Goal: Transaction & Acquisition: Purchase product/service

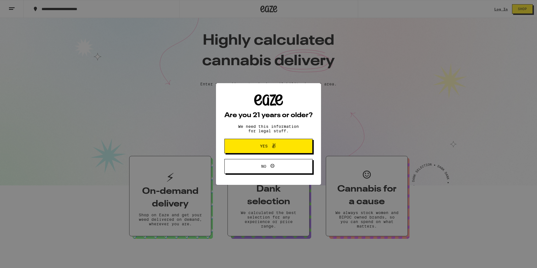
click at [252, 161] on button "No" at bounding box center [269, 166] width 88 height 15
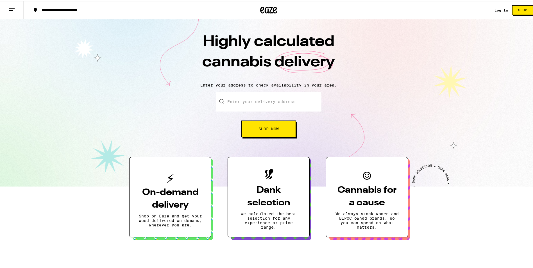
click at [273, 97] on input "Enter your delivery address" at bounding box center [268, 101] width 105 height 20
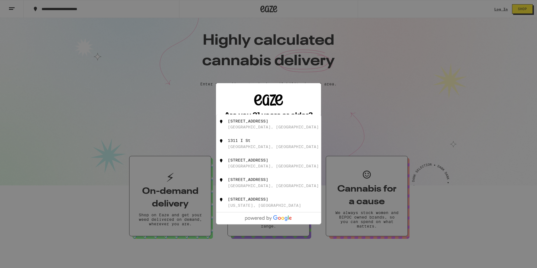
click at [259, 129] on div "Rio Linda, CA" at bounding box center [273, 127] width 91 height 4
type input "1311 I Street, Rio Linda, CA"
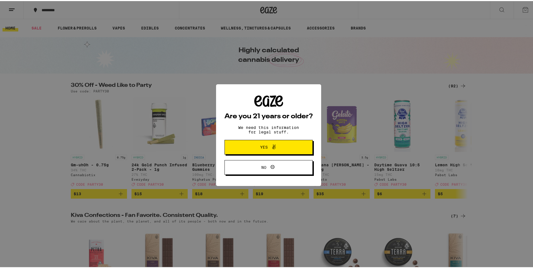
click at [268, 150] on span at bounding box center [273, 145] width 10 height 7
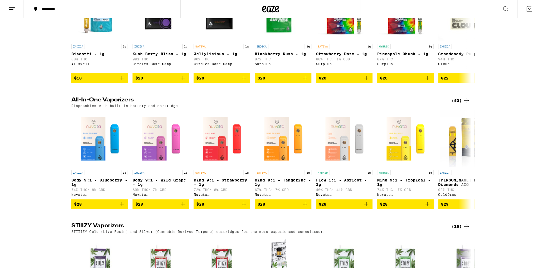
scroll to position [741, 0]
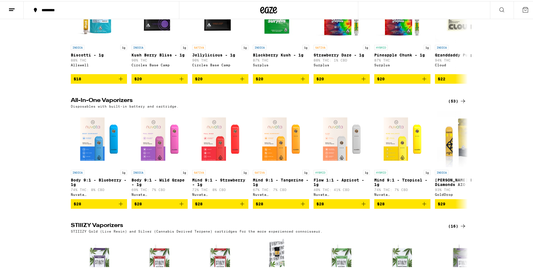
click at [461, 102] on icon at bounding box center [463, 100] width 4 height 4
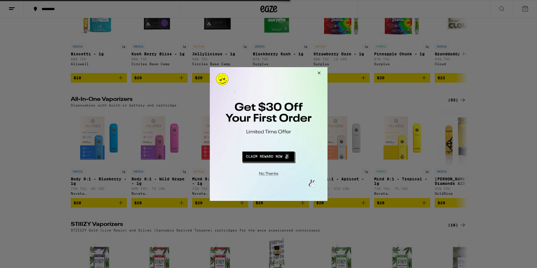
click at [264, 154] on button "Redirect to URL" at bounding box center [268, 155] width 98 height 13
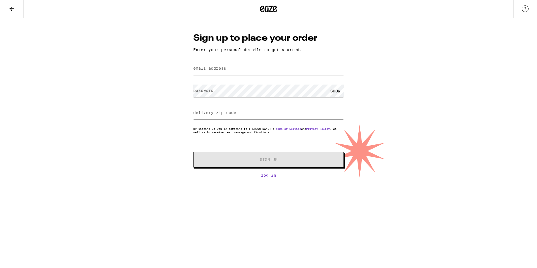
click at [220, 65] on input "email address" at bounding box center [268, 68] width 151 height 13
click at [120, 105] on div "Sign up to place your order Enter your personal details to get started. email a…" at bounding box center [268, 98] width 537 height 160
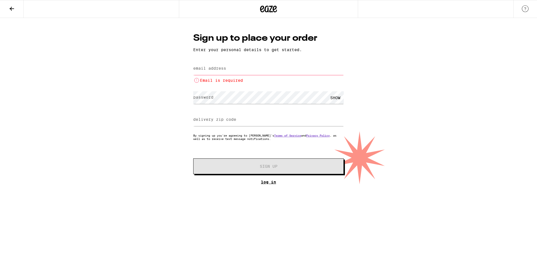
click at [261, 184] on link "Log In" at bounding box center [268, 182] width 151 height 4
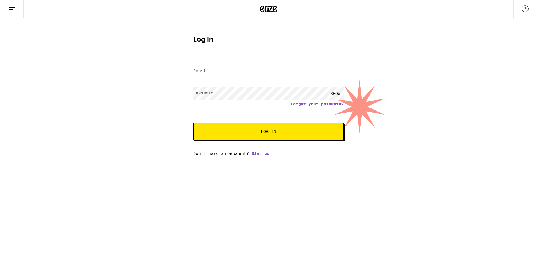
click at [233, 72] on input "Email" at bounding box center [268, 71] width 151 height 13
type input "[EMAIL_ADDRESS][DOMAIN_NAME]"
click at [193, 123] on button "Log In" at bounding box center [268, 131] width 151 height 17
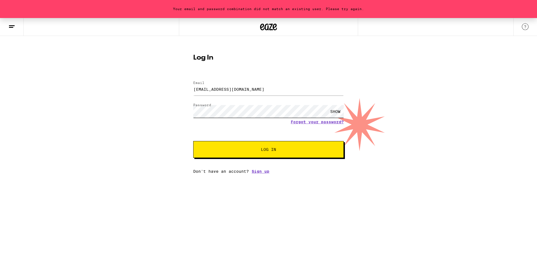
click at [193, 141] on button "Log In" at bounding box center [268, 149] width 151 height 17
click at [327, 112] on div "SHOW" at bounding box center [335, 111] width 17 height 13
click at [193, 141] on button "Log In" at bounding box center [268, 149] width 151 height 17
click at [310, 121] on link "Forgot your password?" at bounding box center [317, 122] width 53 height 4
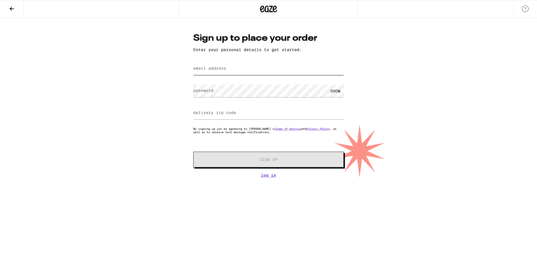
click at [246, 75] on input "email address" at bounding box center [268, 68] width 151 height 13
type input "[EMAIL_ADDRESS][DOMAIN_NAME]"
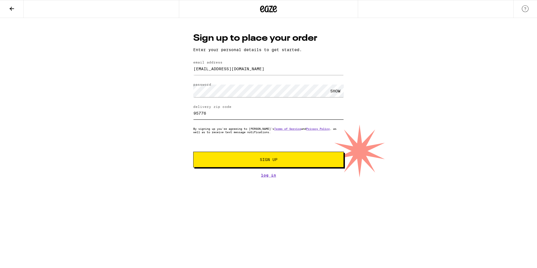
click at [206, 117] on input "95776" at bounding box center [268, 113] width 151 height 13
type input "95673"
click at [175, 129] on div "Sign up to place your order Enter your personal details to get started. email a…" at bounding box center [268, 98] width 537 height 160
click at [215, 158] on button "Sign Up" at bounding box center [268, 160] width 151 height 16
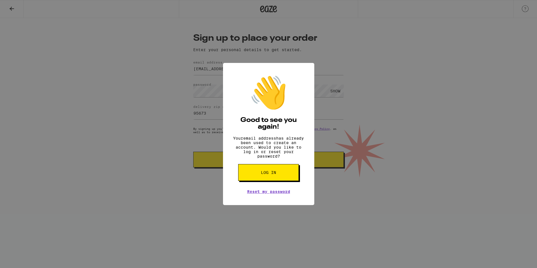
click at [275, 175] on span "Log in" at bounding box center [268, 173] width 15 height 4
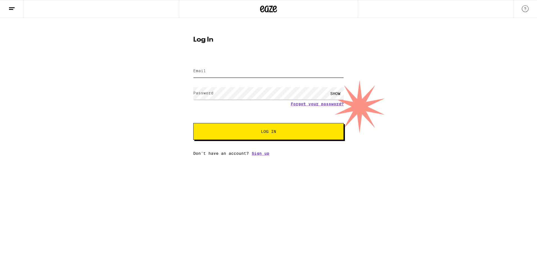
click at [201, 65] on div at bounding box center [268, 71] width 151 height 17
type input "[EMAIL_ADDRESS][DOMAIN_NAME]"
click at [193, 123] on button "Log In" at bounding box center [268, 131] width 151 height 17
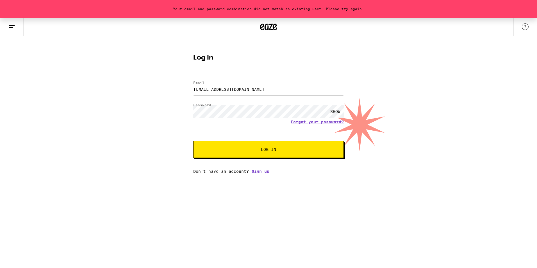
click at [327, 119] on div "SHOW" at bounding box center [268, 111] width 151 height 17
click at [325, 124] on link "Forgot your password?" at bounding box center [317, 122] width 53 height 4
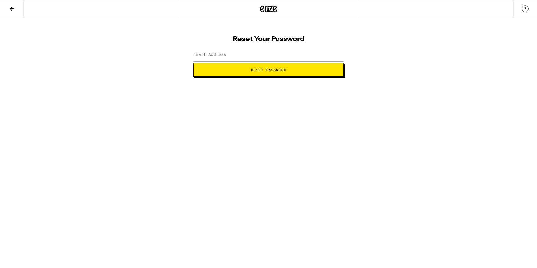
click at [296, 77] on html "Reset Your Password Email Address Reset Password Weed Delivery | Buy THC and CB…" at bounding box center [268, 38] width 537 height 77
click at [253, 53] on input "Email Address" at bounding box center [268, 55] width 151 height 13
type input "[EMAIL_ADDRESS][DOMAIN_NAME]"
click at [286, 69] on span "Reset Password" at bounding box center [268, 70] width 35 height 4
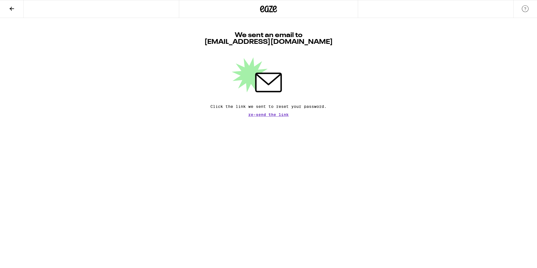
click at [9, 7] on icon at bounding box center [11, 8] width 7 height 7
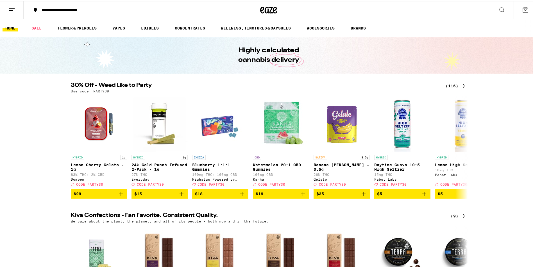
click at [70, 8] on div "**********" at bounding box center [104, 9] width 131 height 4
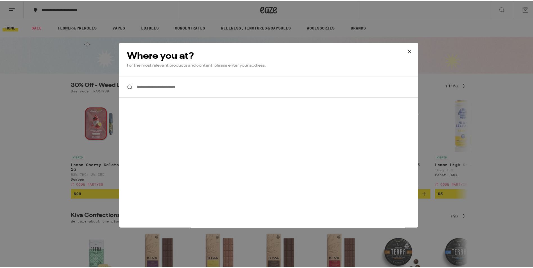
click at [194, 85] on input "**********" at bounding box center [268, 86] width 299 height 22
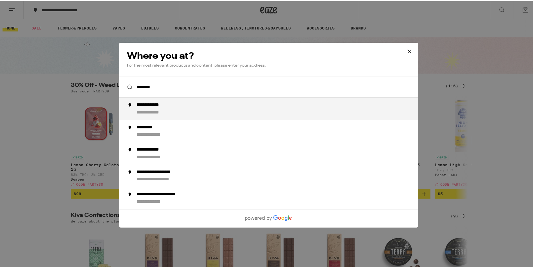
click at [174, 111] on div "**********" at bounding box center [280, 107] width 287 height 13
type input "**********"
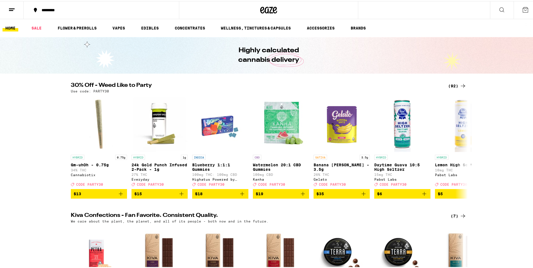
click at [522, 10] on icon at bounding box center [525, 8] width 7 height 7
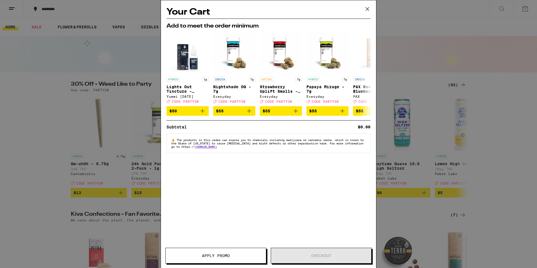
click at [367, 10] on icon at bounding box center [367, 9] width 8 height 8
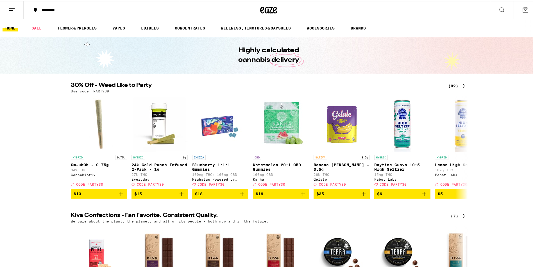
click at [20, 10] on button at bounding box center [12, 9] width 24 height 18
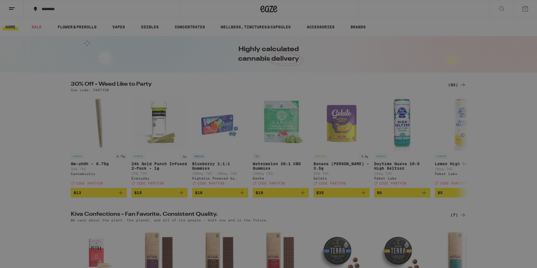
click at [29, 27] on button "Log In" at bounding box center [78, 29] width 99 height 11
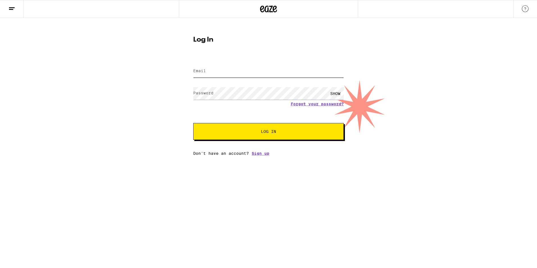
click at [205, 67] on input "Email" at bounding box center [268, 71] width 151 height 13
type input "[EMAIL_ADDRESS][DOMAIN_NAME]"
click at [193, 123] on button "Log In" at bounding box center [268, 131] width 151 height 17
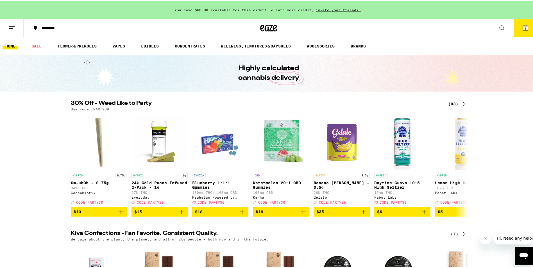
drag, startPoint x: 114, startPoint y: 45, endPoint x: 130, endPoint y: 45, distance: 16.6
click at [114, 45] on link "VAPES" at bounding box center [119, 45] width 18 height 7
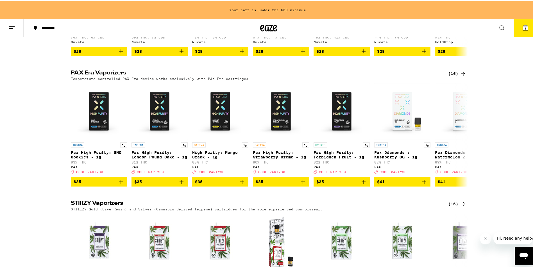
scroll to position [295, 0]
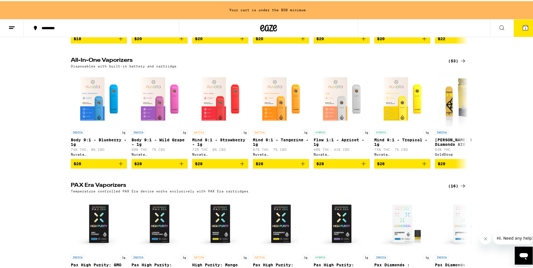
click at [463, 63] on icon at bounding box center [463, 59] width 7 height 7
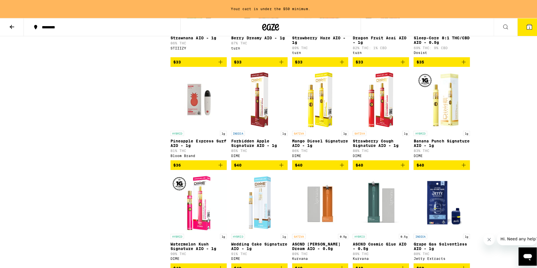
scroll to position [843, 0]
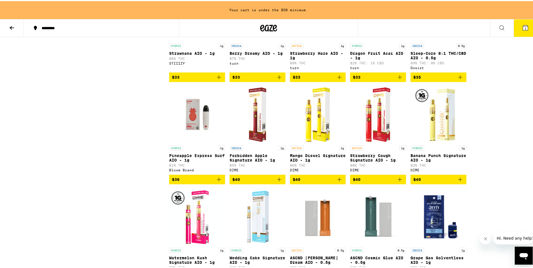
click at [198, 142] on img "Open page for Pineapple Express Surf AIO - 1g from Bloom Brand" at bounding box center [197, 113] width 56 height 56
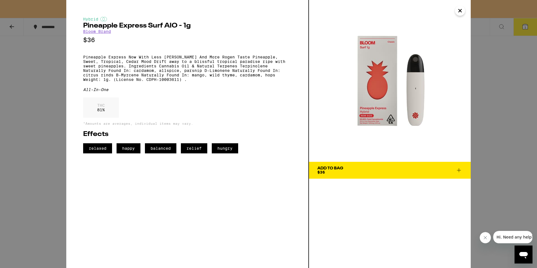
click at [356, 172] on span "Add To Bag $36" at bounding box center [390, 170] width 145 height 8
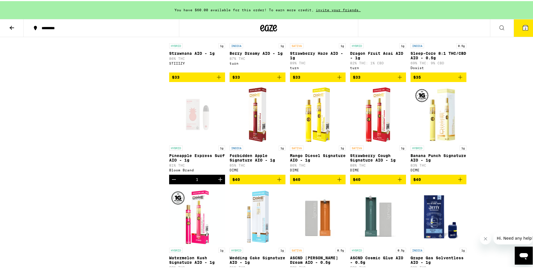
click at [528, 19] on button "2" at bounding box center [526, 26] width 24 height 17
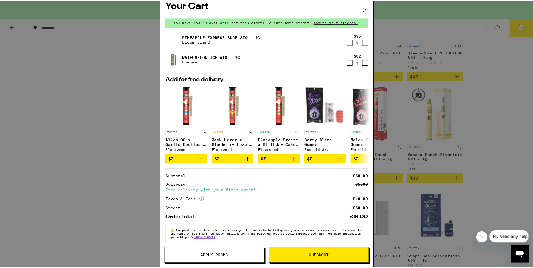
scroll to position [13, 0]
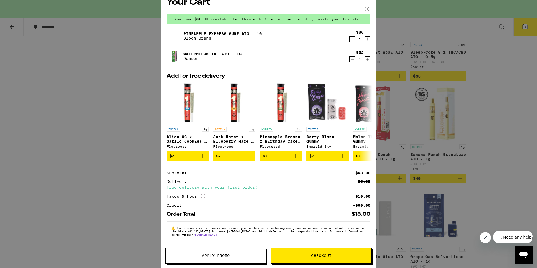
click at [219, 261] on button "Apply Promo" at bounding box center [216, 256] width 101 height 16
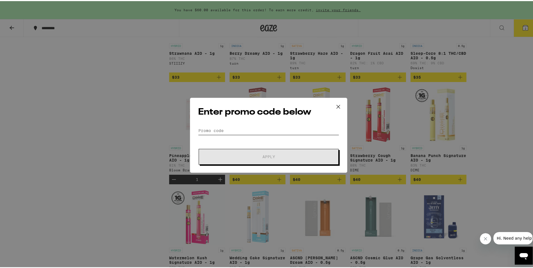
click at [214, 131] on input "Promo Code" at bounding box center [268, 129] width 141 height 8
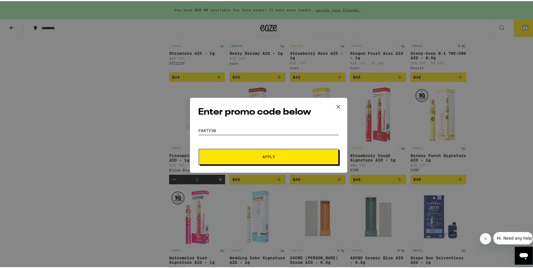
type input "party30"
click at [231, 160] on button "Apply" at bounding box center [269, 156] width 140 height 16
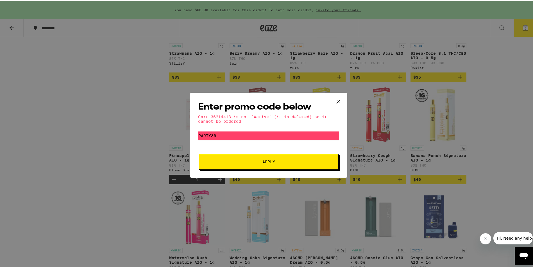
click at [338, 103] on icon at bounding box center [338, 100] width 8 height 8
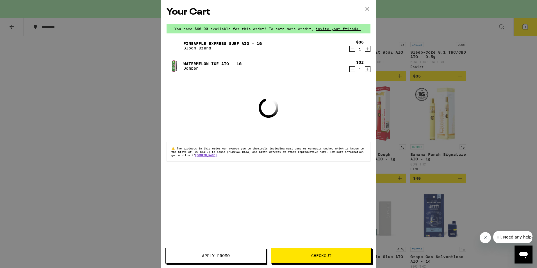
click at [367, 9] on icon at bounding box center [367, 9] width 8 height 8
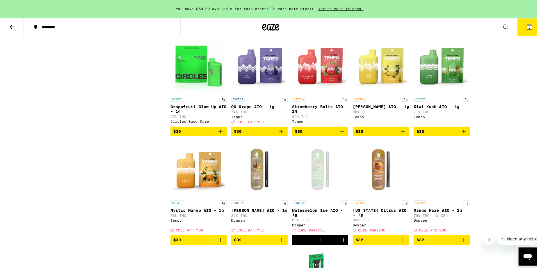
scroll to position [393, 0]
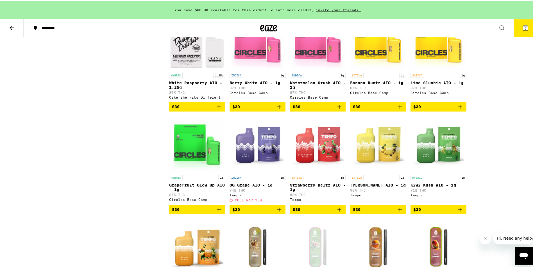
click at [515, 26] on button "2" at bounding box center [526, 26] width 24 height 17
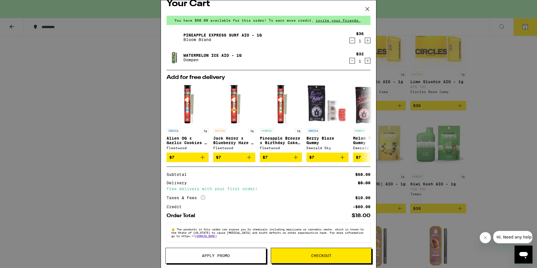
scroll to position [13, 0]
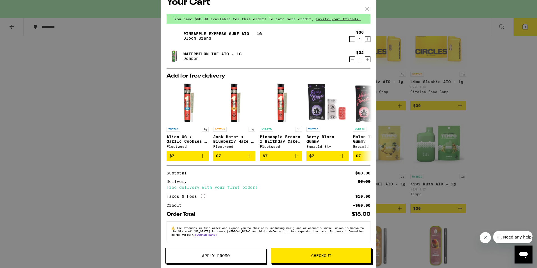
click at [322, 259] on button "Checkout" at bounding box center [321, 256] width 101 height 16
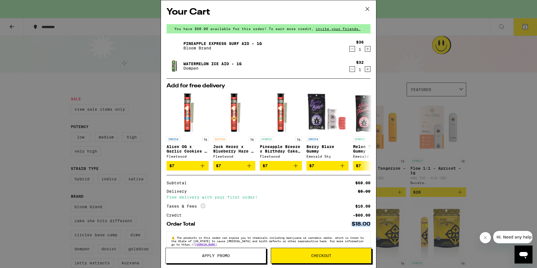
drag, startPoint x: 349, startPoint y: 228, endPoint x: 379, endPoint y: 228, distance: 29.5
click at [379, 228] on div "Your Cart You have $60.00 available for this order! To earn more credit, invite…" at bounding box center [268, 134] width 537 height 268
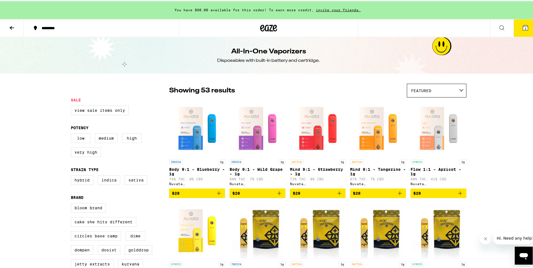
click at [523, 27] on icon at bounding box center [525, 26] width 5 height 5
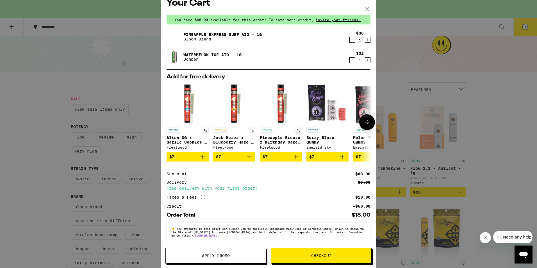
scroll to position [13, 0]
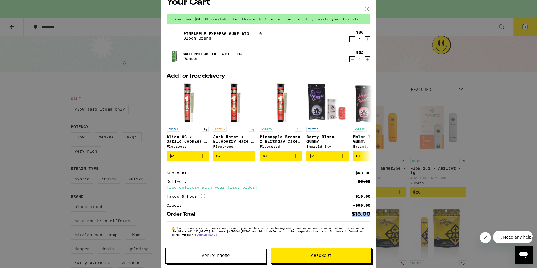
drag, startPoint x: 367, startPoint y: 214, endPoint x: 338, endPoint y: 216, distance: 29.1
click at [338, 216] on div "Your Cart You have $60.00 available for this order! To earn more credit, invite…" at bounding box center [268, 125] width 215 height 251
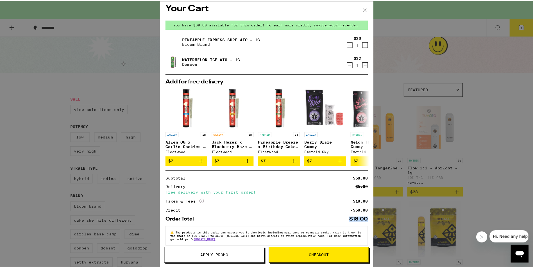
scroll to position [0, 0]
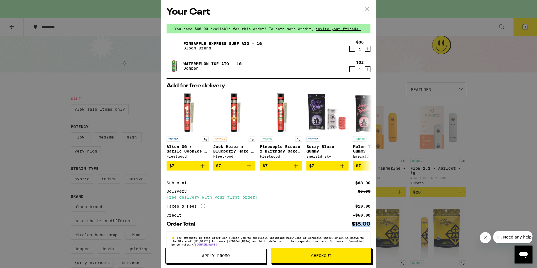
click at [367, 7] on icon at bounding box center [367, 9] width 8 height 8
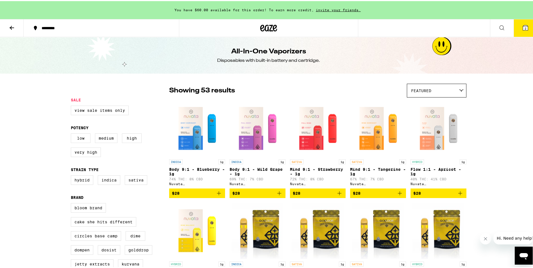
click at [523, 24] on icon at bounding box center [525, 26] width 7 height 7
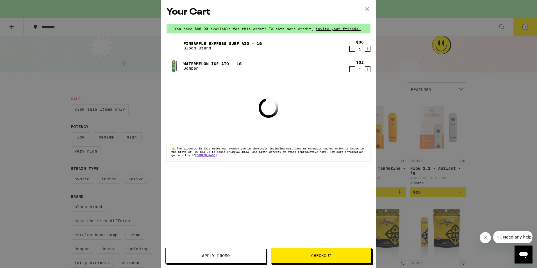
click at [195, 40] on div "Pineapple Express Surf AIO - 1g Bloom Brand" at bounding box center [258, 46] width 182 height 16
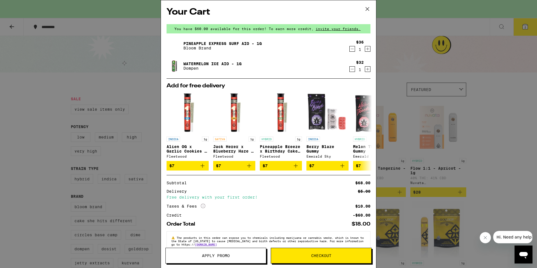
click at [195, 42] on link "Pineapple Express Surf AIO - 1g" at bounding box center [223, 43] width 78 height 4
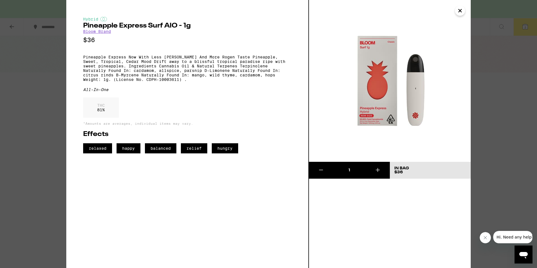
click at [461, 12] on icon "Close" at bounding box center [460, 10] width 7 height 8
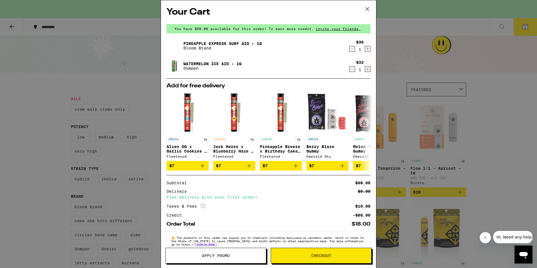
click at [212, 63] on link "Watermelon Ice AIO - 1g" at bounding box center [213, 64] width 58 height 4
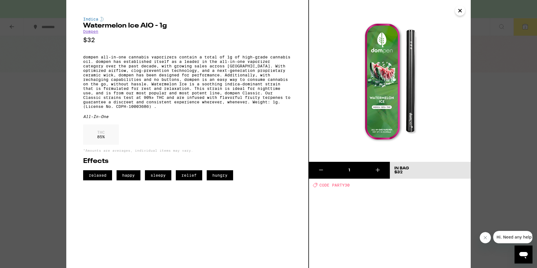
click at [458, 9] on icon "Close" at bounding box center [460, 10] width 7 height 8
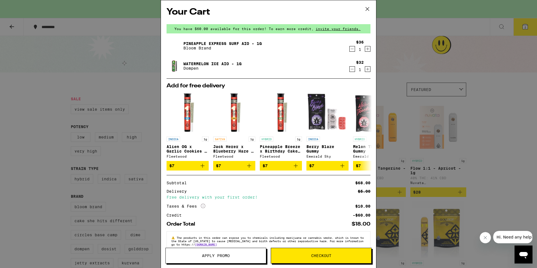
click at [368, 8] on icon at bounding box center [367, 9] width 8 height 8
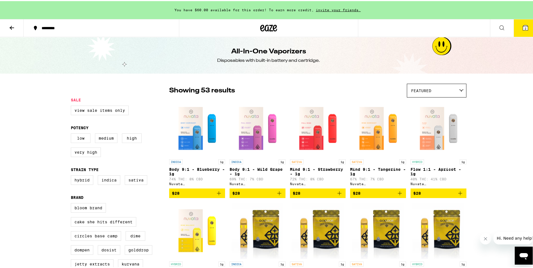
click at [12, 28] on icon at bounding box center [11, 26] width 7 height 7
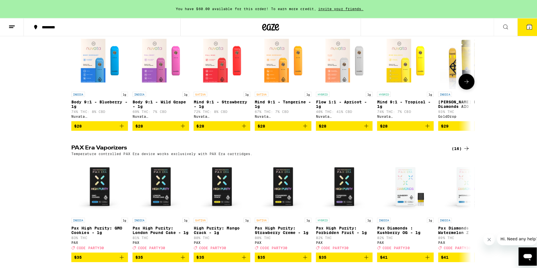
scroll to position [253, 0]
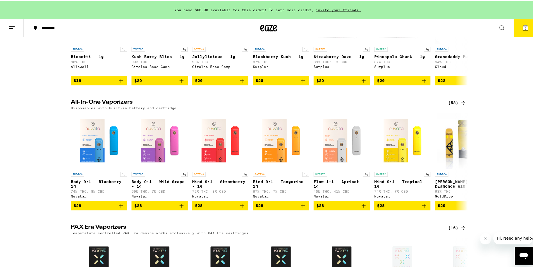
click at [517, 27] on button "2" at bounding box center [526, 26] width 24 height 17
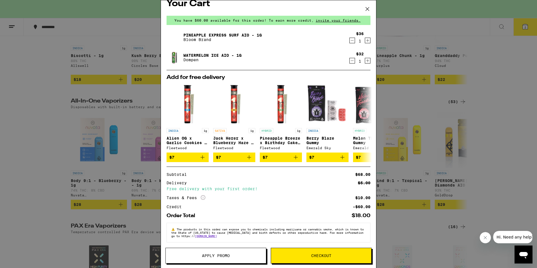
scroll to position [13, 0]
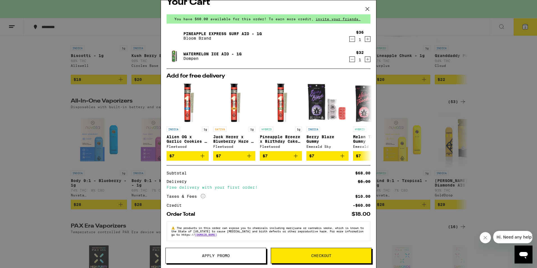
click at [316, 248] on div "Your Cart You have $60.00 available for this order! To earn more credit, invite…" at bounding box center [268, 125] width 215 height 251
click at [316, 250] on button "Checkout" at bounding box center [321, 256] width 101 height 16
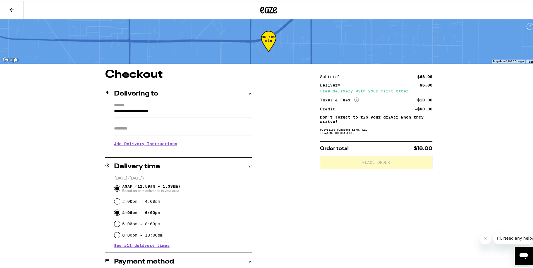
click at [115, 214] on input "4:00pm - 6:00pm" at bounding box center [117, 212] width 6 height 6
radio input "true"
click at [122, 188] on span "Based on past deliveries in your area" at bounding box center [151, 189] width 58 height 4
click at [120, 188] on input "ASAP (11:59am - 1:33pm) Based on past deliveries in your area" at bounding box center [117, 188] width 6 height 6
radio input "true"
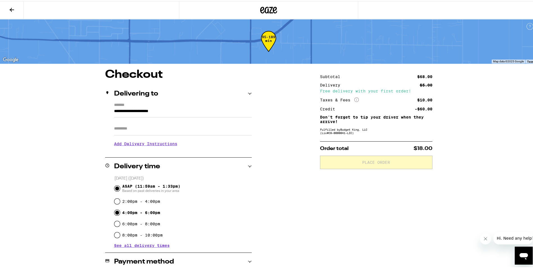
click at [116, 213] on input "4:00pm - 6:00pm" at bounding box center [117, 212] width 6 height 6
radio input "true"
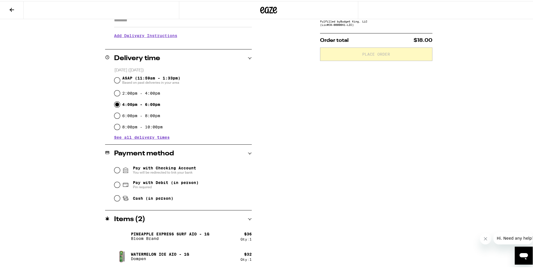
click at [138, 200] on span "Cash (in person)" at bounding box center [153, 197] width 40 height 4
click at [120, 200] on input "Cash (in person)" at bounding box center [117, 197] width 6 height 6
radio input "true"
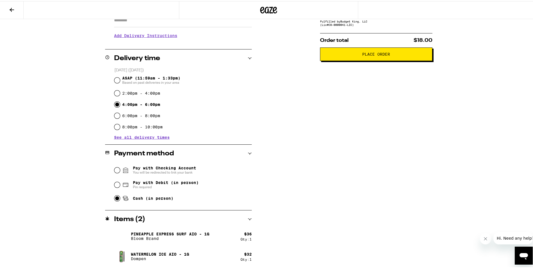
click at [160, 186] on span "Pin required" at bounding box center [166, 186] width 66 height 4
click at [120, 186] on input "Pay with Debit (in person) Pin required" at bounding box center [117, 184] width 6 height 6
radio input "true"
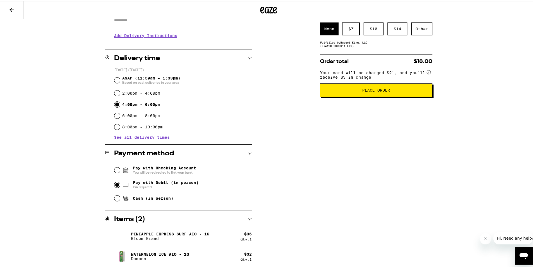
scroll to position [0, 0]
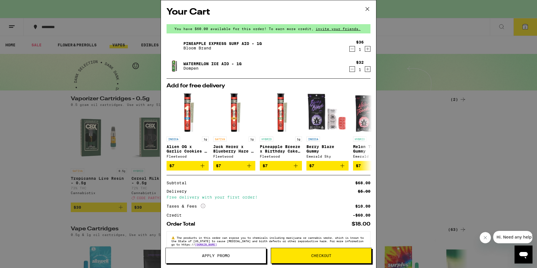
click at [370, 11] on icon at bounding box center [367, 9] width 8 height 8
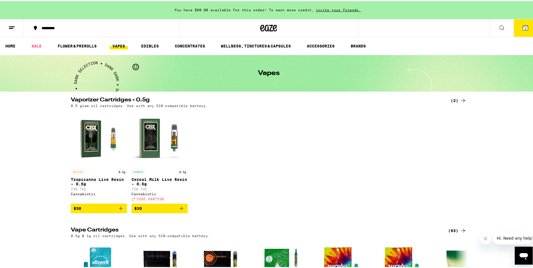
click at [116, 43] on link "VAPES" at bounding box center [119, 45] width 18 height 7
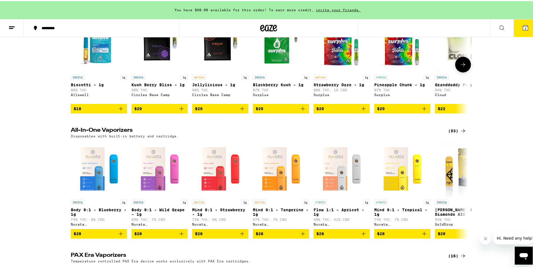
scroll to position [309, 0]
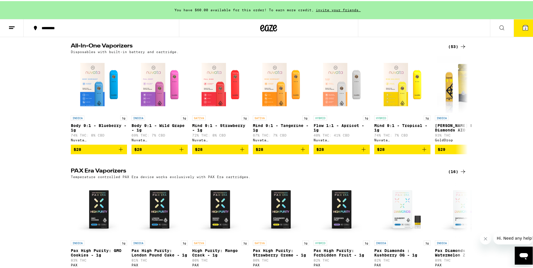
click at [460, 49] on icon at bounding box center [463, 45] width 7 height 7
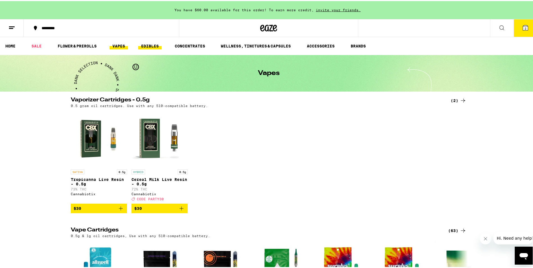
click at [156, 47] on link "EDIBLES" at bounding box center [149, 45] width 23 height 7
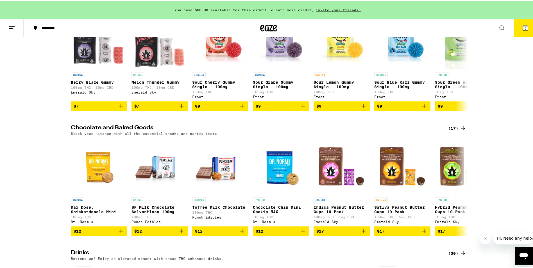
scroll to position [87, 0]
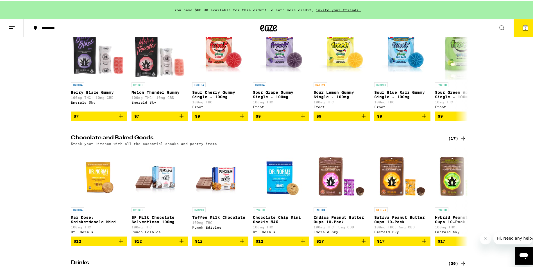
click at [460, 141] on icon at bounding box center [463, 137] width 7 height 7
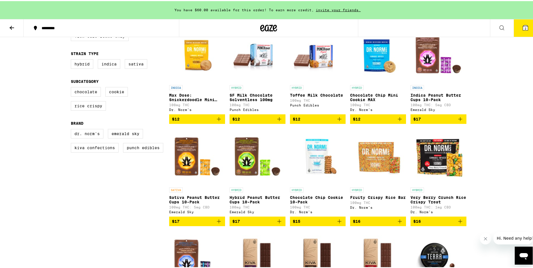
scroll to position [84, 0]
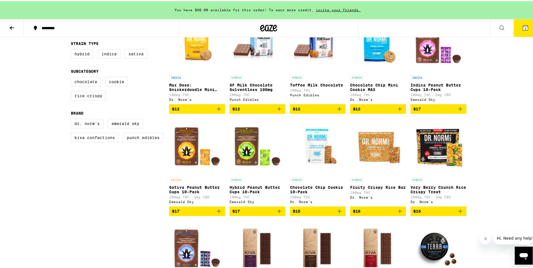
click at [386, 150] on img "Open page for Fruity Crispy Rice Bar from Dr. Norm's" at bounding box center [378, 145] width 56 height 56
click at [445, 153] on img "Open page for Very Berry Crunch Rice Crispy Treat from Dr. Norm's" at bounding box center [439, 145] width 56 height 56
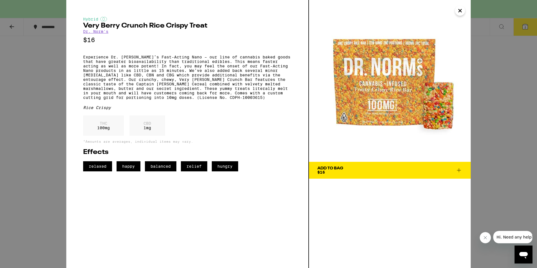
drag, startPoint x: 399, startPoint y: 84, endPoint x: 437, endPoint y: 17, distance: 76.4
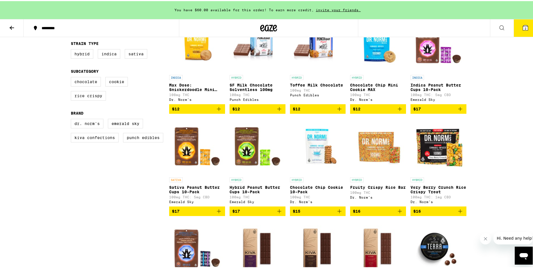
click at [433, 150] on img "Open page for Very Berry Crunch Rice Crispy Treat from Dr. Norm's" at bounding box center [439, 145] width 56 height 56
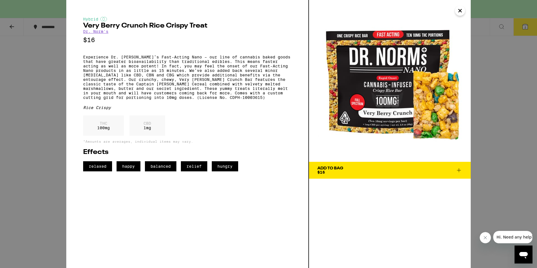
click at [459, 5] on img at bounding box center [390, 81] width 162 height 162
click at [463, 21] on img at bounding box center [390, 81] width 162 height 162
click at [463, 6] on icon "Close" at bounding box center [460, 10] width 7 height 8
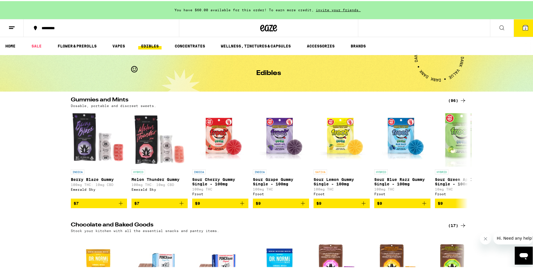
click at [451, 99] on div "(96)" at bounding box center [457, 99] width 18 height 7
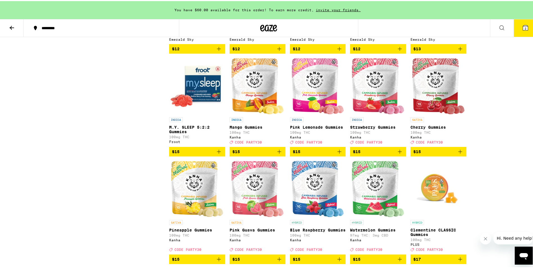
scroll to position [450, 0]
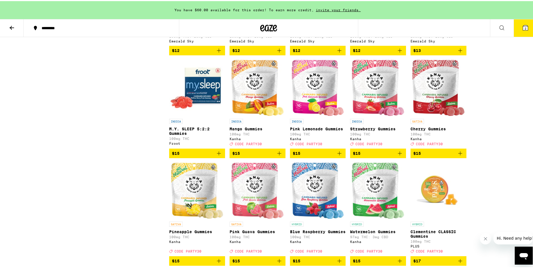
click at [246, 90] on img "Open page for Mango Gummies from Kanha" at bounding box center [257, 87] width 53 height 56
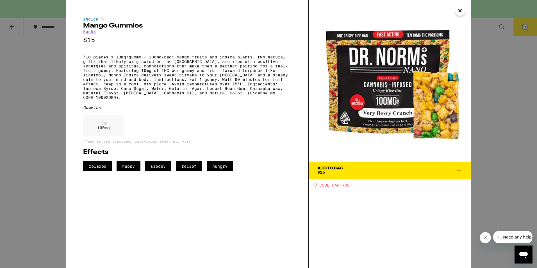
click at [461, 10] on icon "Close" at bounding box center [460, 10] width 3 height 3
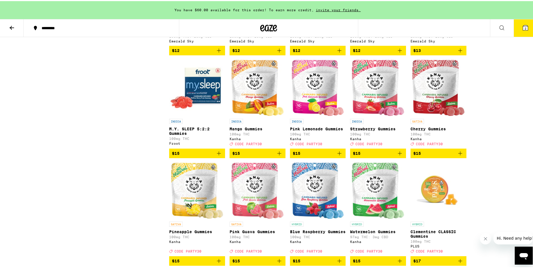
click at [255, 100] on img "Open page for Mango Gummies from Kanha" at bounding box center [257, 87] width 53 height 56
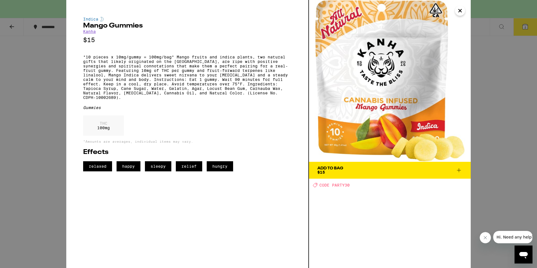
click at [461, 8] on icon "Close" at bounding box center [460, 10] width 7 height 8
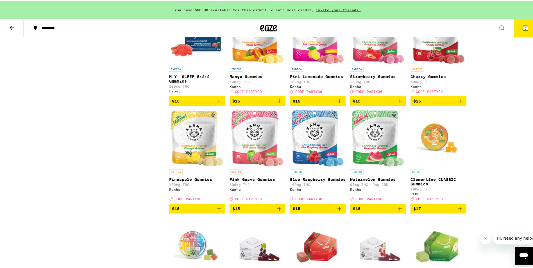
scroll to position [506, 0]
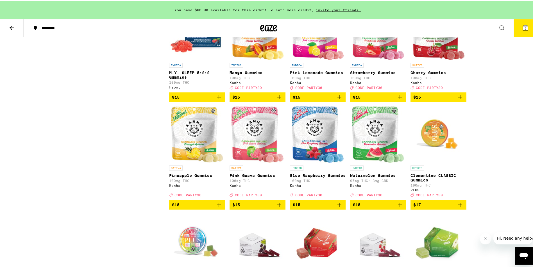
click at [246, 141] on img "Open page for Pink Guava Gummies from Kanha" at bounding box center [257, 133] width 53 height 56
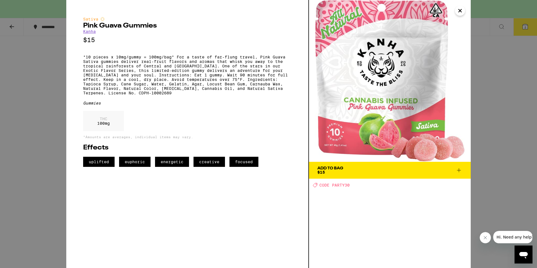
click at [457, 10] on icon "Close" at bounding box center [460, 10] width 7 height 8
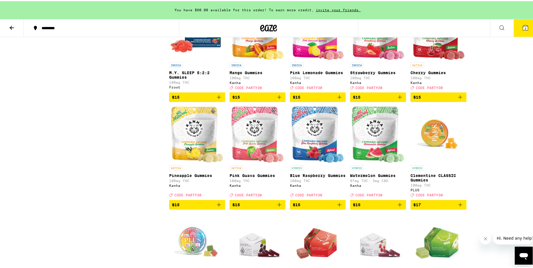
click at [264, 207] on span "$15" at bounding box center [257, 203] width 50 height 7
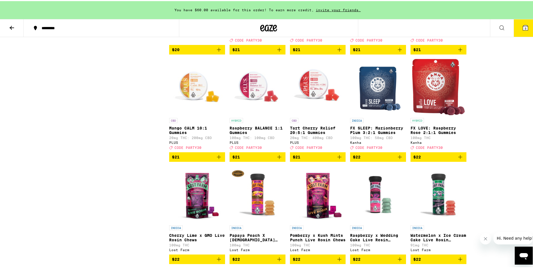
scroll to position [1630, 0]
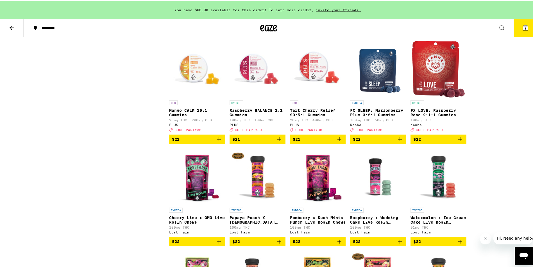
click at [442, 96] on img "Open page for FX LOVE: Raspberry Rose 2:1:1 Gummies from Kanha" at bounding box center [438, 68] width 53 height 56
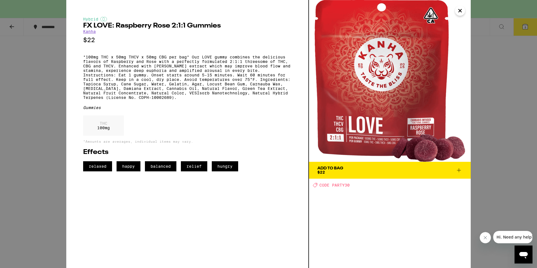
click at [457, 10] on button "Close" at bounding box center [460, 11] width 10 height 10
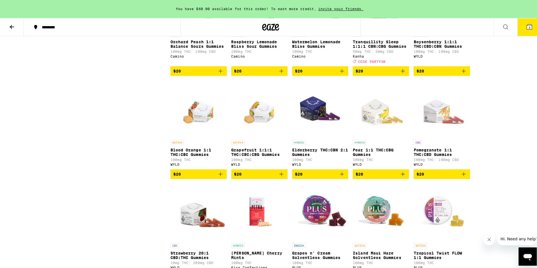
scroll to position [1377, 0]
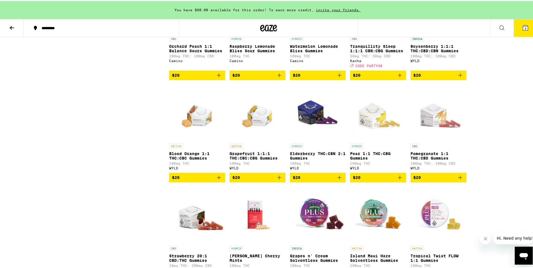
click at [525, 31] on button "3" at bounding box center [526, 26] width 24 height 17
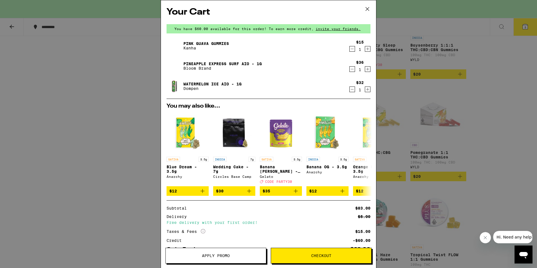
click at [226, 256] on span "Apply Promo" at bounding box center [216, 256] width 28 height 4
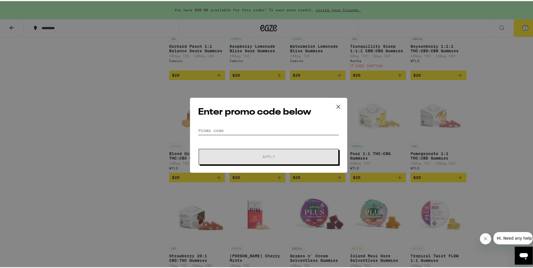
click at [240, 127] on input "Promo Code" at bounding box center [268, 129] width 141 height 8
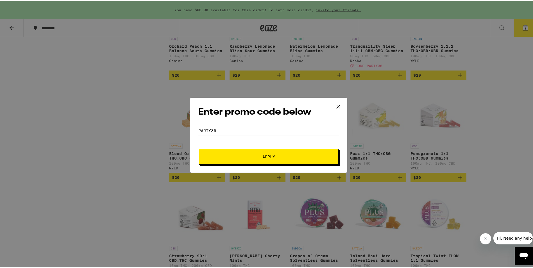
type input "party30"
click at [199, 148] on button "Apply" at bounding box center [269, 156] width 140 height 16
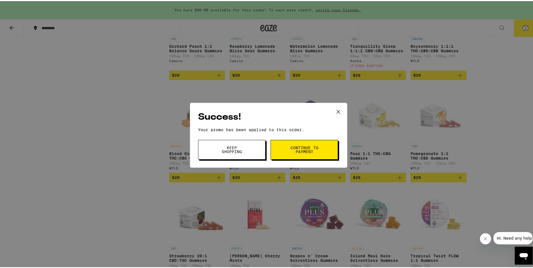
click at [241, 152] on span "Keep Shopping" at bounding box center [232, 149] width 29 height 8
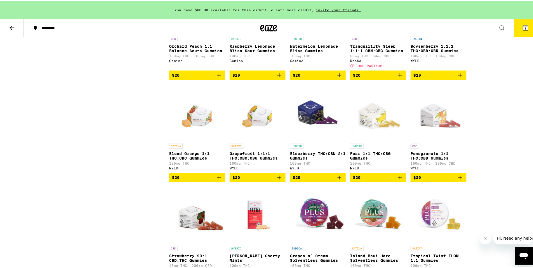
click at [526, 26] on button "3" at bounding box center [526, 26] width 24 height 17
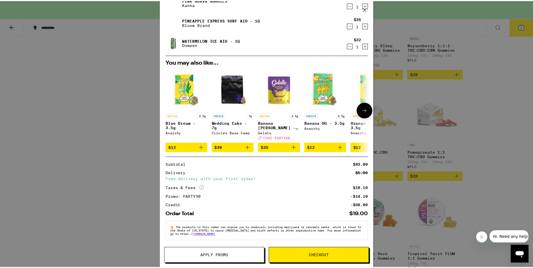
scroll to position [48, 0]
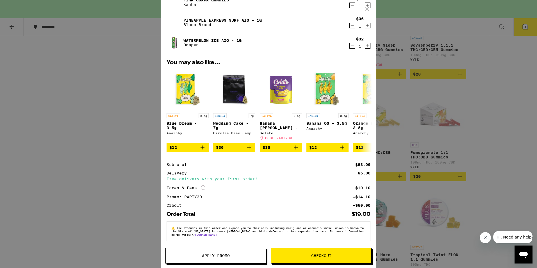
click at [70, 127] on div "Your Cart You have $60.00 available for this order! To earn more credit, invite…" at bounding box center [268, 134] width 537 height 268
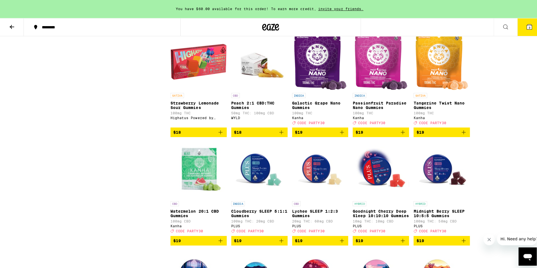
scroll to position [899, 0]
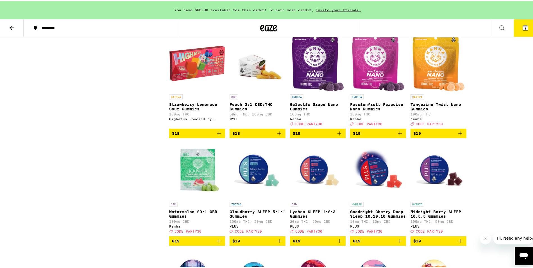
click at [428, 90] on img "Open page for Tangerine Twist Nano Gummies from Kanha" at bounding box center [438, 62] width 53 height 56
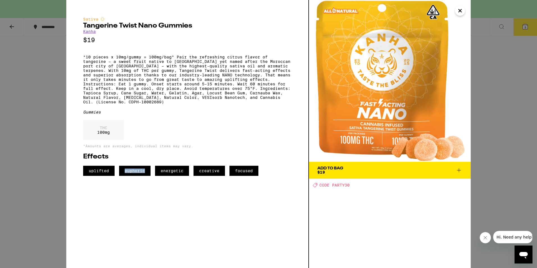
drag, startPoint x: 147, startPoint y: 182, endPoint x: 120, endPoint y: 182, distance: 26.4
click at [120, 176] on span "euphoric" at bounding box center [134, 171] width 31 height 10
drag, startPoint x: 120, startPoint y: 182, endPoint x: 143, endPoint y: 184, distance: 22.6
copy span "euphoric"
click at [385, 167] on span "Add To Bag $19" at bounding box center [390, 170] width 145 height 8
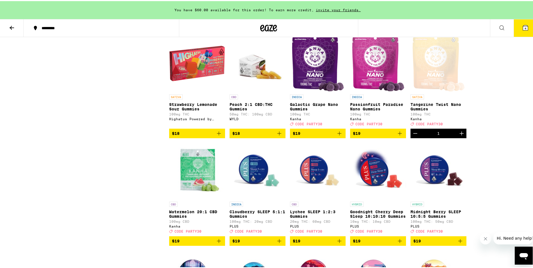
click at [526, 26] on button "4" at bounding box center [526, 26] width 24 height 17
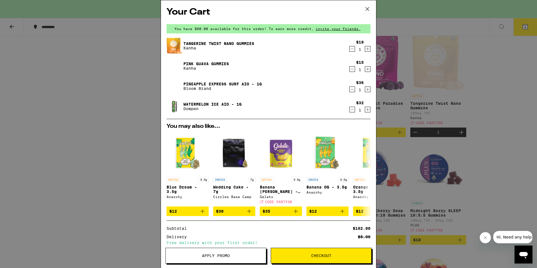
click at [350, 109] on icon "Decrement" at bounding box center [352, 109] width 5 height 7
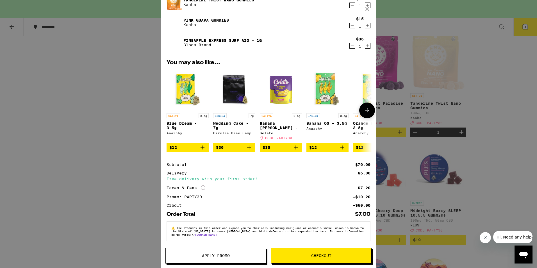
scroll to position [48, 0]
click at [308, 253] on button "Checkout" at bounding box center [321, 256] width 101 height 16
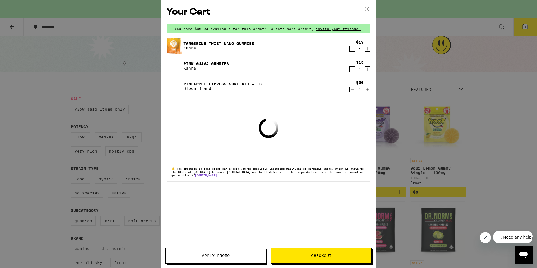
click at [368, 10] on icon at bounding box center [367, 9] width 8 height 8
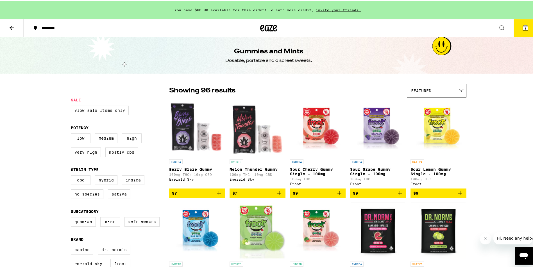
click at [523, 25] on icon at bounding box center [525, 26] width 5 height 5
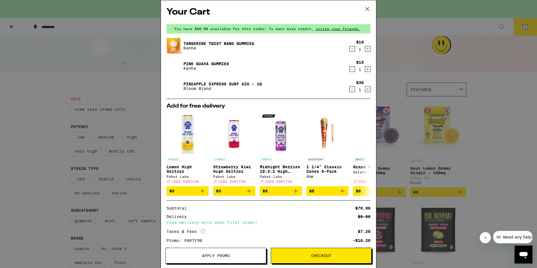
click at [368, 8] on icon at bounding box center [367, 9] width 8 height 8
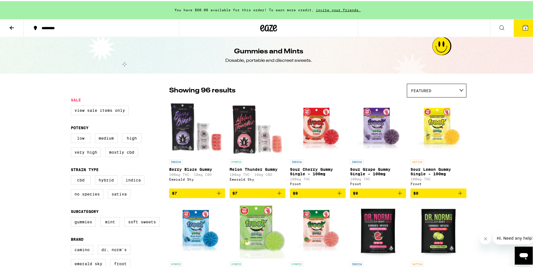
click at [524, 30] on icon at bounding box center [525, 26] width 7 height 7
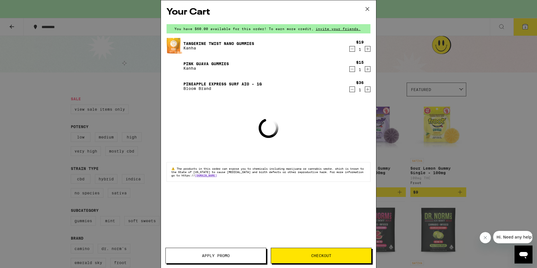
click at [332, 253] on button "Checkout" at bounding box center [321, 256] width 101 height 16
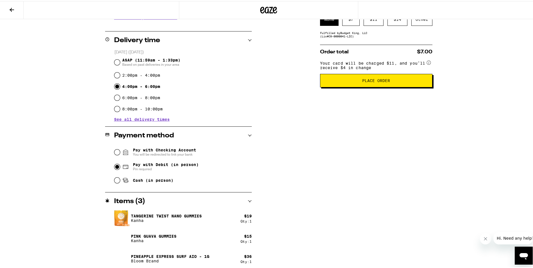
scroll to position [128, 0]
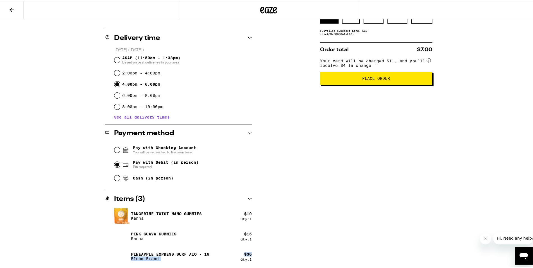
drag, startPoint x: 253, startPoint y: 254, endPoint x: 219, endPoint y: 253, distance: 34.9
click at [219, 253] on div "**********" at bounding box center [268, 104] width 405 height 329
drag, startPoint x: 219, startPoint y: 253, endPoint x: 288, endPoint y: 226, distance: 74.1
click at [288, 226] on div "**********" at bounding box center [268, 104] width 405 height 329
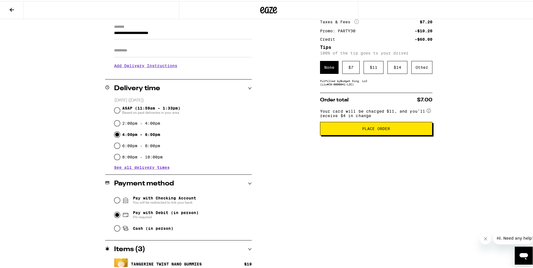
scroll to position [100, 0]
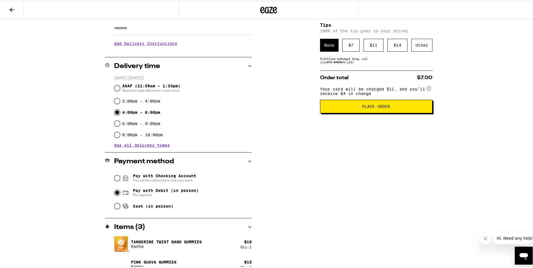
click at [157, 178] on span "You will be redirected to link your bank" at bounding box center [164, 179] width 63 height 4
click at [120, 178] on input "Pay with Checking Account You will be redirected to link your bank" at bounding box center [117, 177] width 6 height 6
click at [145, 202] on div "Cash (in person)" at bounding box center [182, 205] width 137 height 12
click at [114, 206] on input "Cash (in person)" at bounding box center [117, 205] width 6 height 6
radio input "true"
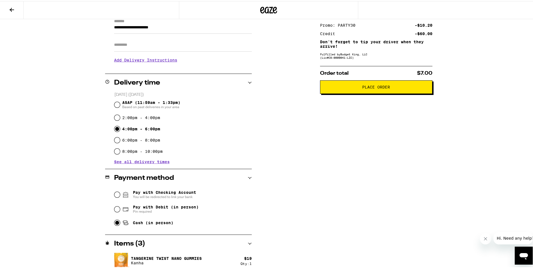
scroll to position [0, 0]
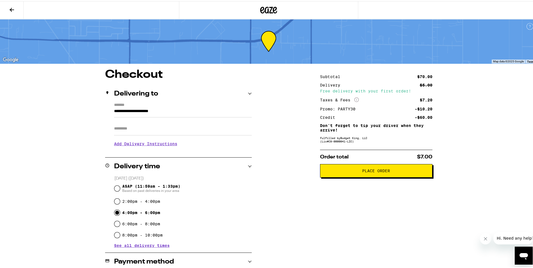
click at [115, 245] on span "See all delivery times" at bounding box center [142, 245] width 56 height 4
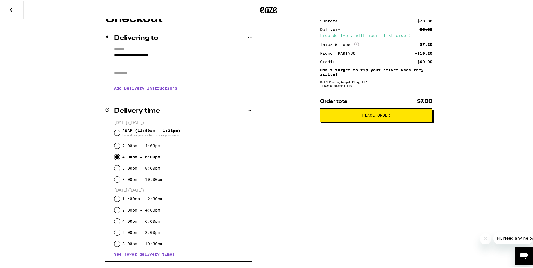
scroll to position [56, 0]
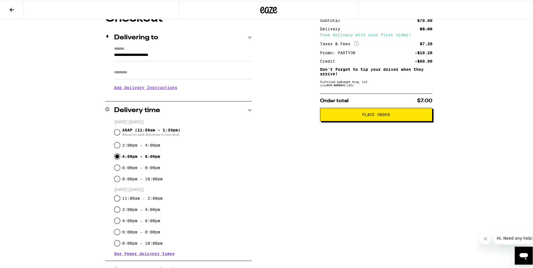
click at [128, 180] on label "8:00pm - 10:00pm" at bounding box center [142, 178] width 40 height 4
click at [120, 181] on input "8:00pm - 10:00pm" at bounding box center [117, 178] width 6 height 6
radio input "true"
click at [345, 115] on span "Place Order" at bounding box center [376, 114] width 103 height 4
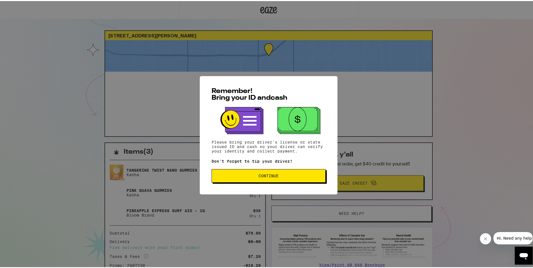
click at [273, 180] on button "Continue" at bounding box center [269, 174] width 114 height 13
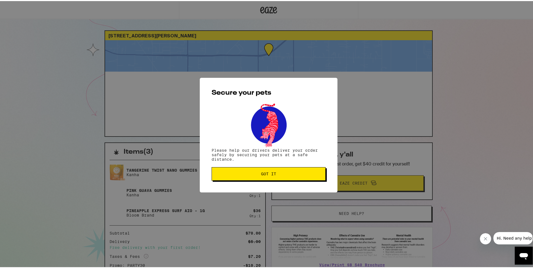
click at [257, 173] on span "Got it" at bounding box center [268, 173] width 105 height 4
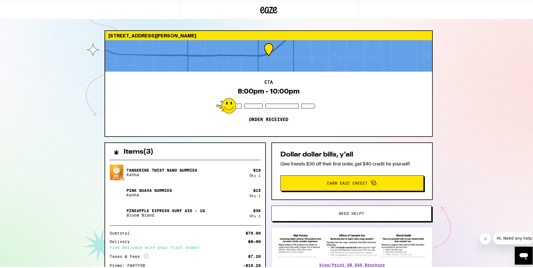
scroll to position [28, 0]
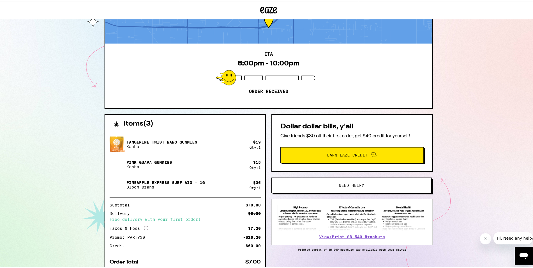
click at [313, 154] on span "Earn Eaze Credit" at bounding box center [352, 153] width 135 height 7
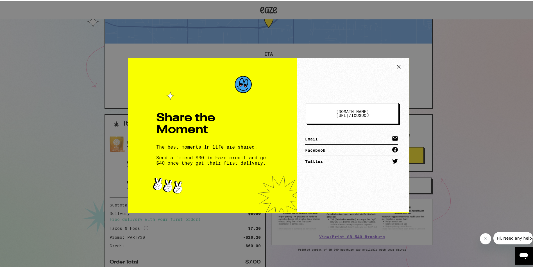
click at [383, 111] on button "[DOMAIN_NAME][URL] / icuguqj" at bounding box center [352, 112] width 93 height 21
drag, startPoint x: 386, startPoint y: 109, endPoint x: 320, endPoint y: 113, distance: 65.3
click at [320, 113] on button "[DOMAIN_NAME][URL] / icuguqj" at bounding box center [352, 112] width 93 height 21
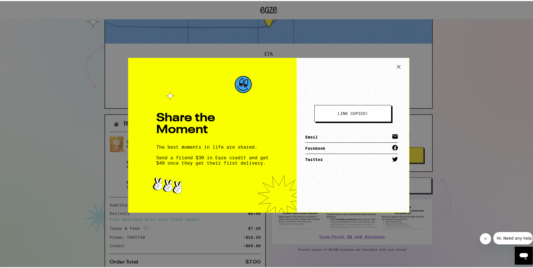
click at [317, 136] on link "Email" at bounding box center [351, 135] width 93 height 11
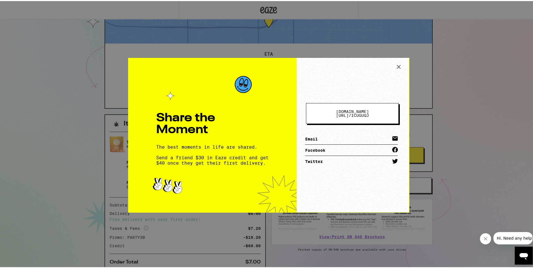
click at [315, 136] on link "Email" at bounding box center [351, 137] width 93 height 11
click at [310, 135] on link "Email" at bounding box center [351, 137] width 93 height 11
click at [396, 65] on icon at bounding box center [399, 66] width 8 height 8
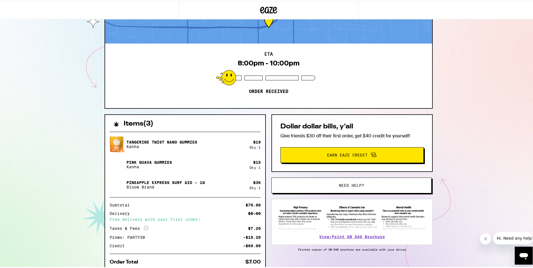
click at [302, 152] on span "Earn Eaze Credit" at bounding box center [352, 153] width 135 height 7
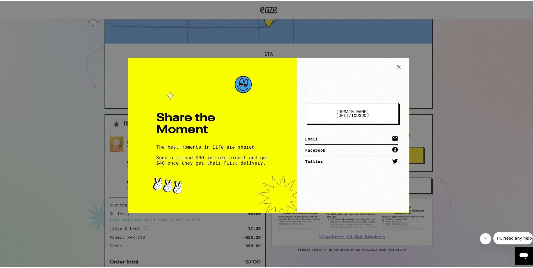
click at [328, 148] on link "Facebook" at bounding box center [351, 149] width 93 height 11
click at [309, 137] on link "Email" at bounding box center [351, 137] width 93 height 11
click at [392, 136] on icon at bounding box center [394, 137] width 5 height 4
drag, startPoint x: 382, startPoint y: 116, endPoint x: 313, endPoint y: 96, distance: 72.3
click at [313, 96] on div "[DOMAIN_NAME][URL] / icuguqj Email Facebook Twitter" at bounding box center [353, 134] width 112 height 155
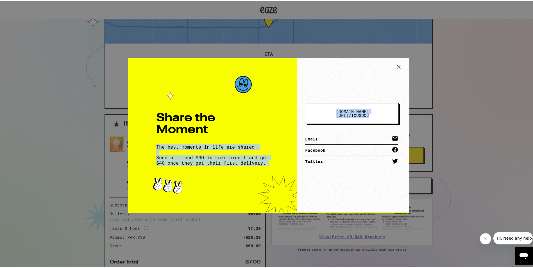
drag, startPoint x: 284, startPoint y: 120, endPoint x: 390, endPoint y: 116, distance: 105.7
click at [390, 116] on div "Share the Moment The best moments in life are shared. Send a friend $30 in Eaze…" at bounding box center [268, 134] width 281 height 155
drag, startPoint x: 390, startPoint y: 116, endPoint x: 371, endPoint y: 112, distance: 18.9
copy div "The best moments in life are shared. Send a friend $30 in Eaze credit and get $…"
